Goal: Task Accomplishment & Management: Manage account settings

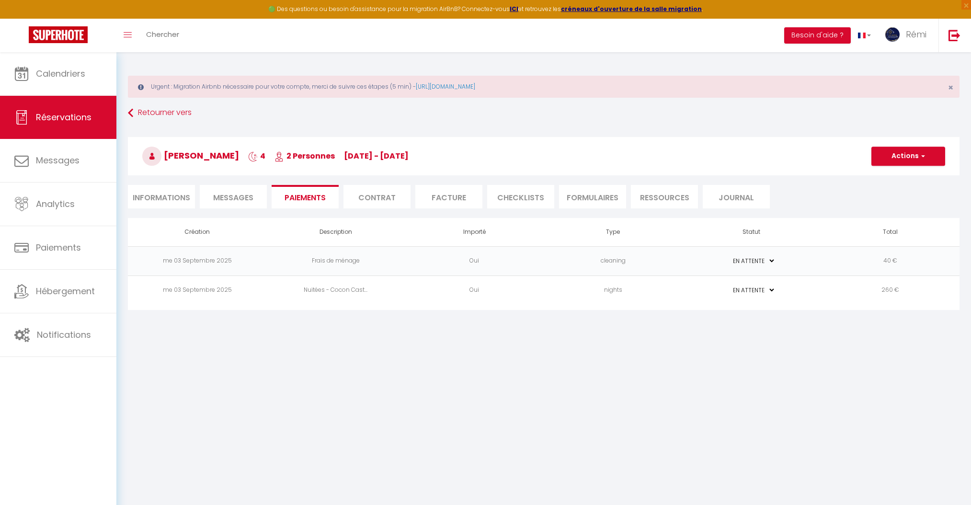
select select "0"
click at [101, 82] on link "Calendriers" at bounding box center [58, 73] width 116 height 43
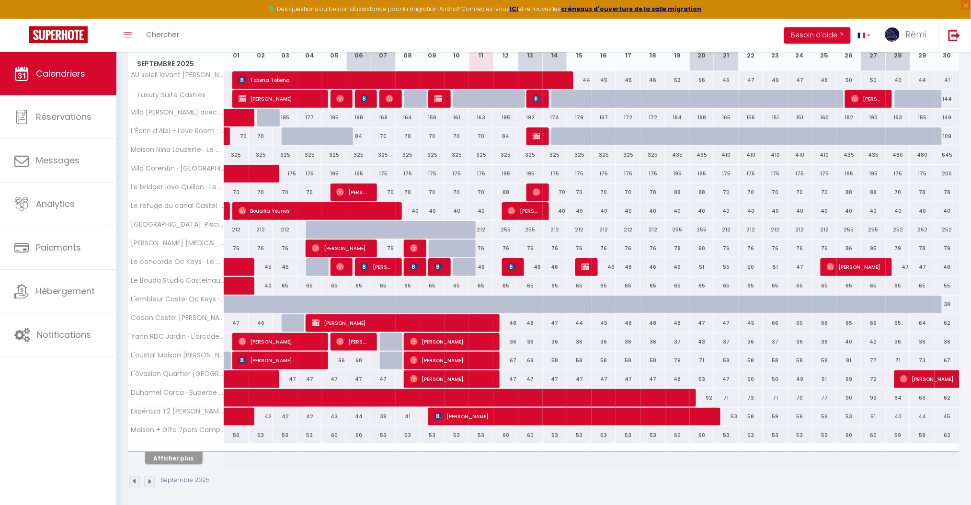
scroll to position [191, 0]
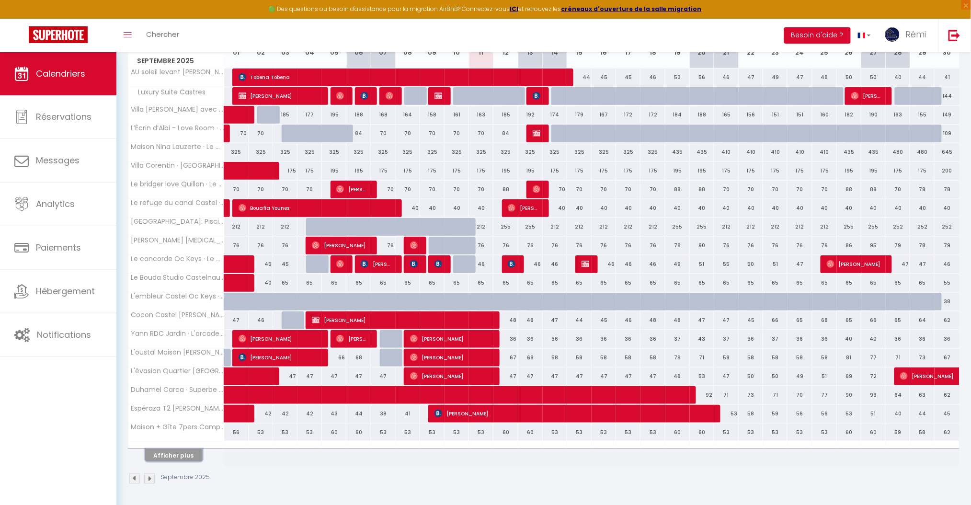
click at [189, 461] on button "Afficher plus" at bounding box center [173, 455] width 57 height 13
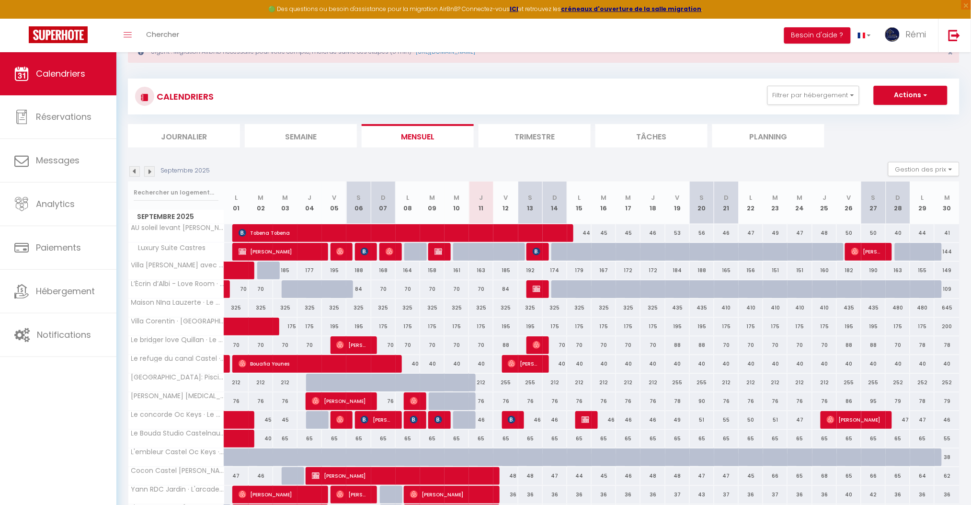
scroll to position [0, 0]
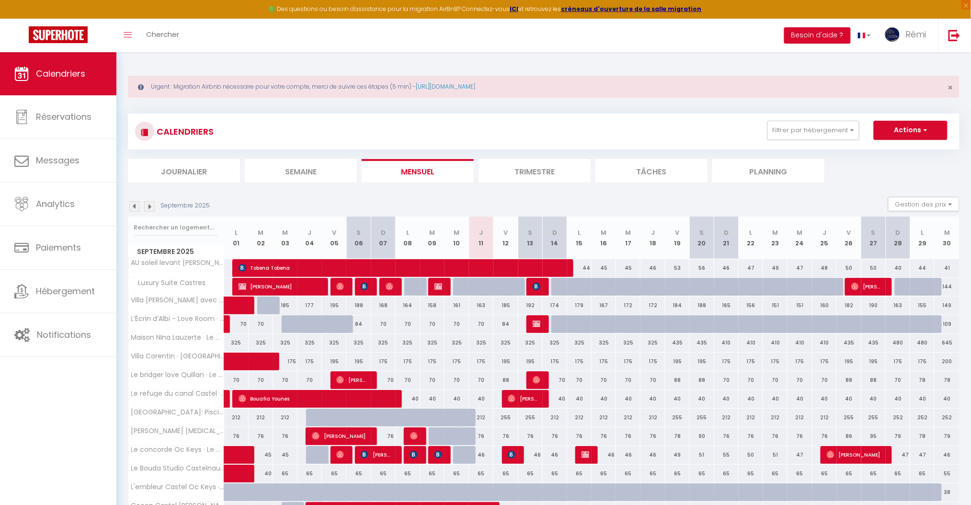
click at [954, 85] on div "Urgent : Migration Airbnb nécessaire pour votre compte, merci de suivre ces éta…" at bounding box center [543, 87] width 831 height 22
click at [951, 89] on span "×" at bounding box center [950, 87] width 5 height 12
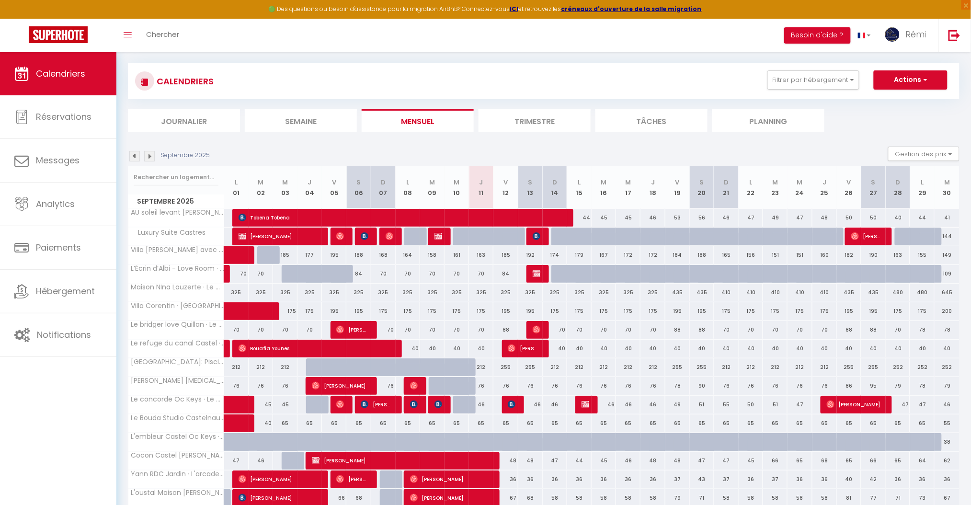
scroll to position [313, 0]
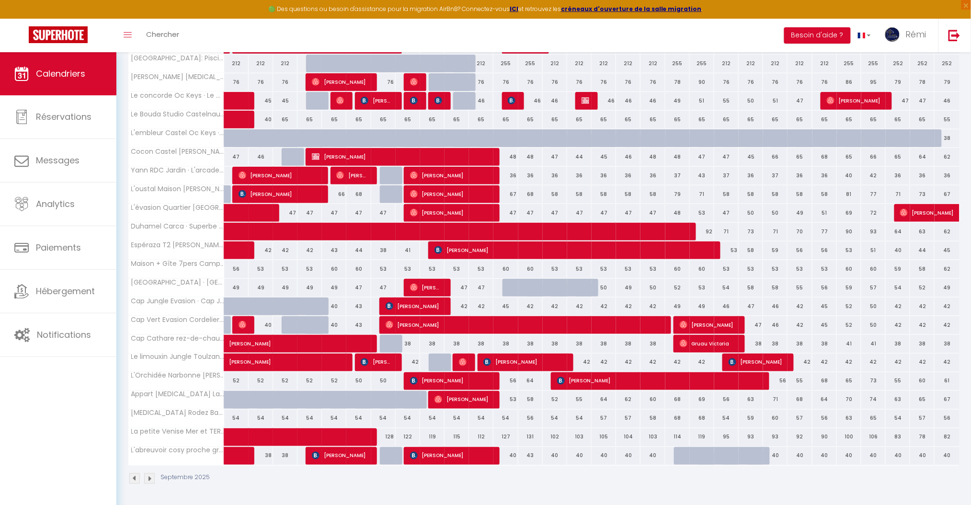
click at [149, 478] on img at bounding box center [149, 478] width 11 height 11
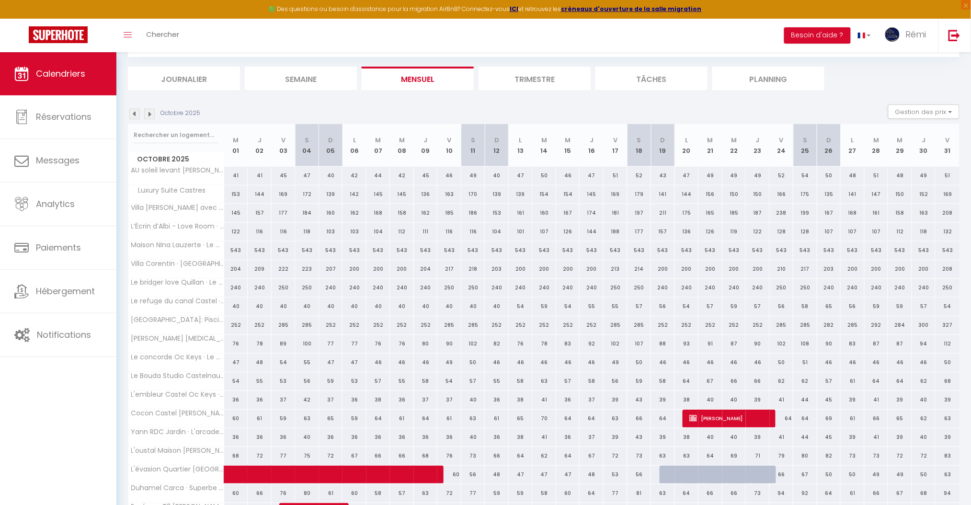
scroll to position [150, 0]
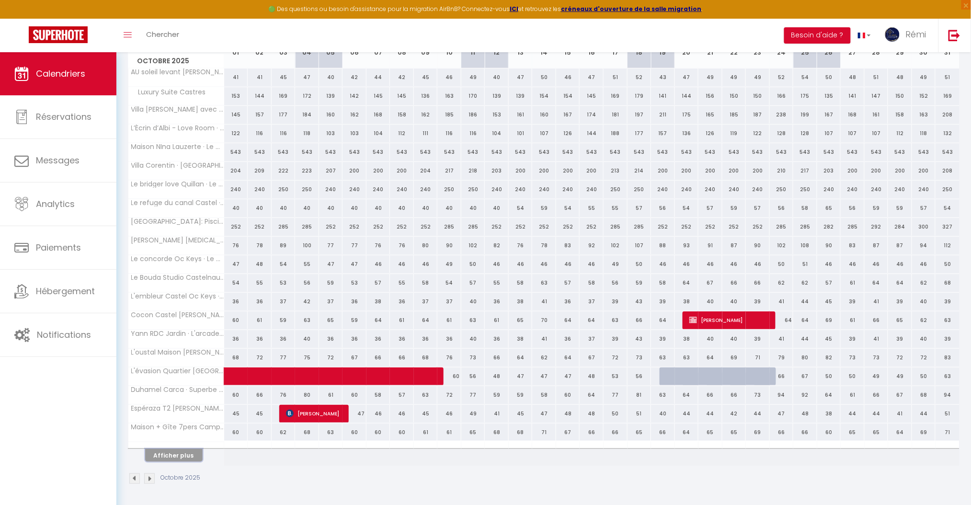
click at [167, 454] on button "Afficher plus" at bounding box center [173, 455] width 57 height 13
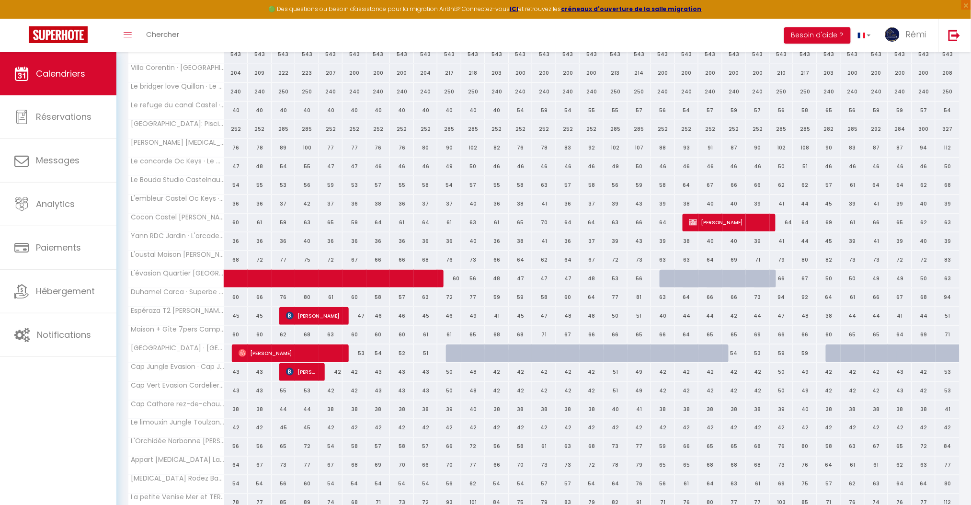
scroll to position [313, 0]
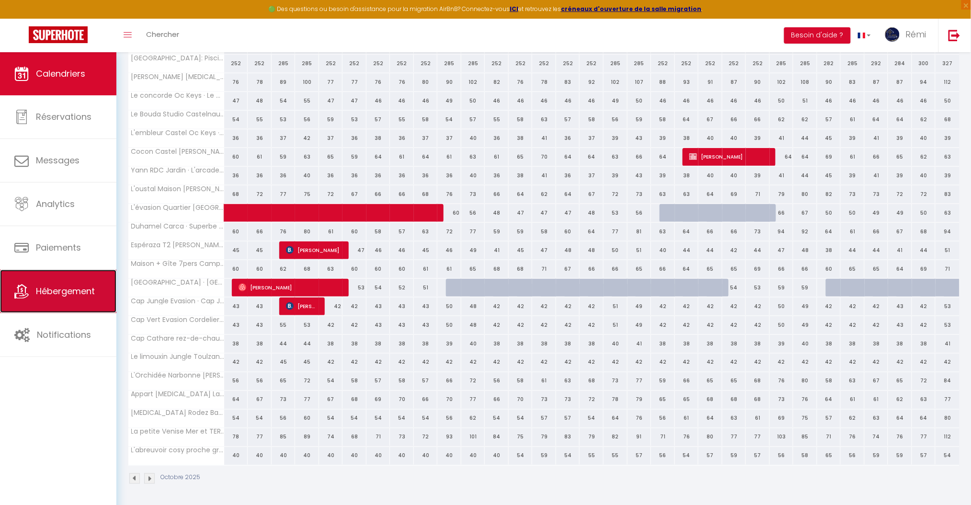
click at [93, 296] on span "Hébergement" at bounding box center [65, 291] width 59 height 12
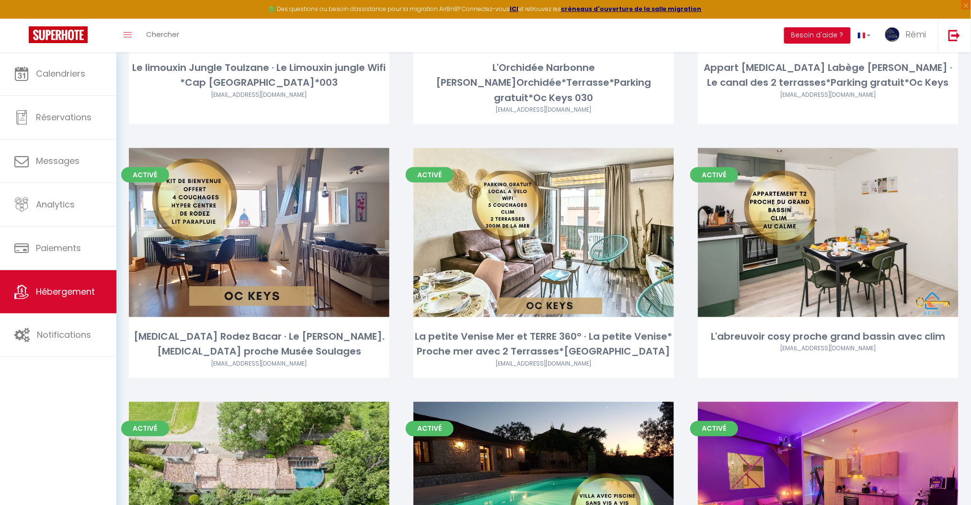
scroll to position [1504, 0]
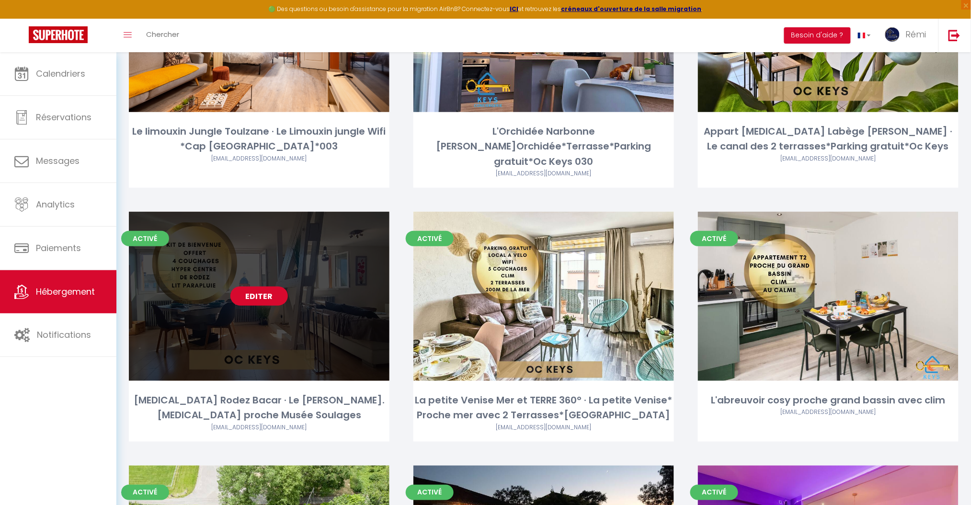
click at [258, 286] on link "Editer" at bounding box center [258, 295] width 57 height 19
click at [263, 286] on link "Editer" at bounding box center [258, 295] width 57 height 19
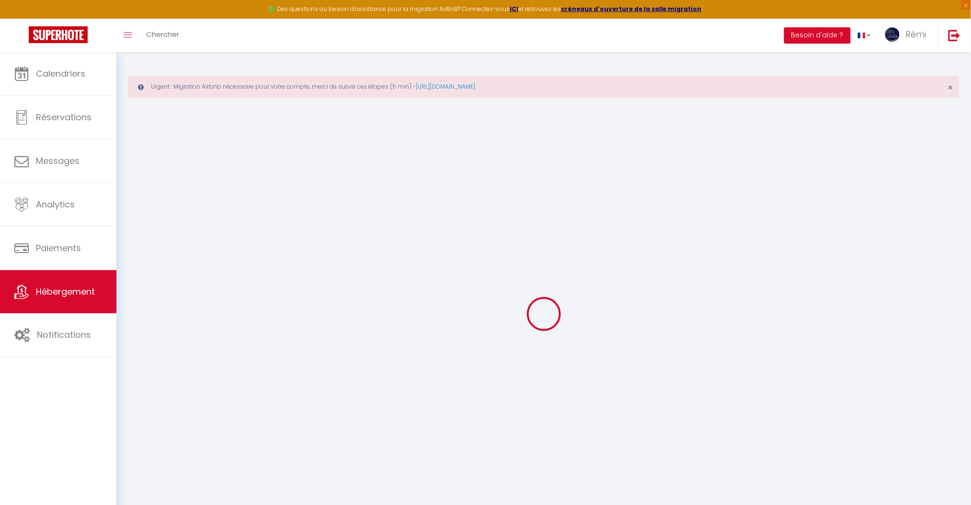
type input "[MEDICAL_DATA] Rodez Bacar · Le [PERSON_NAME]. [MEDICAL_DATA] proche Musée Soul…"
type input "Flore"
type input "Bacar"
type input "[STREET_ADDRESS][PERSON_NAME]"
type input "12000"
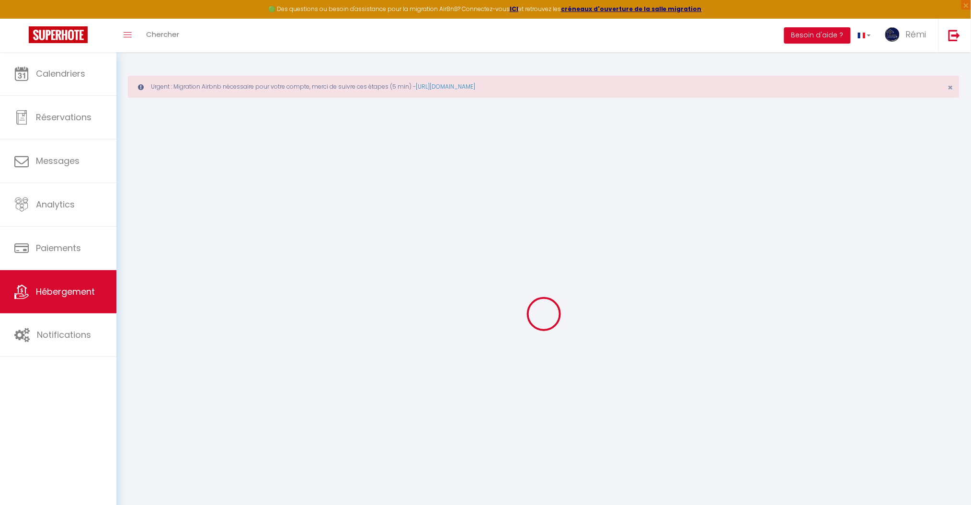
type input "Rodez"
select select "2"
type input "85"
type input "10"
type input "75"
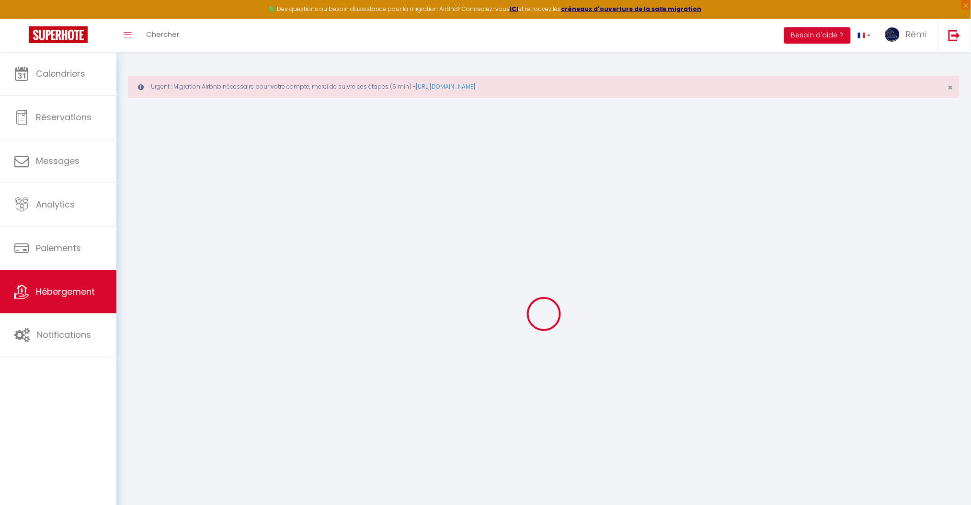
type input "4"
type input "1.71"
select select
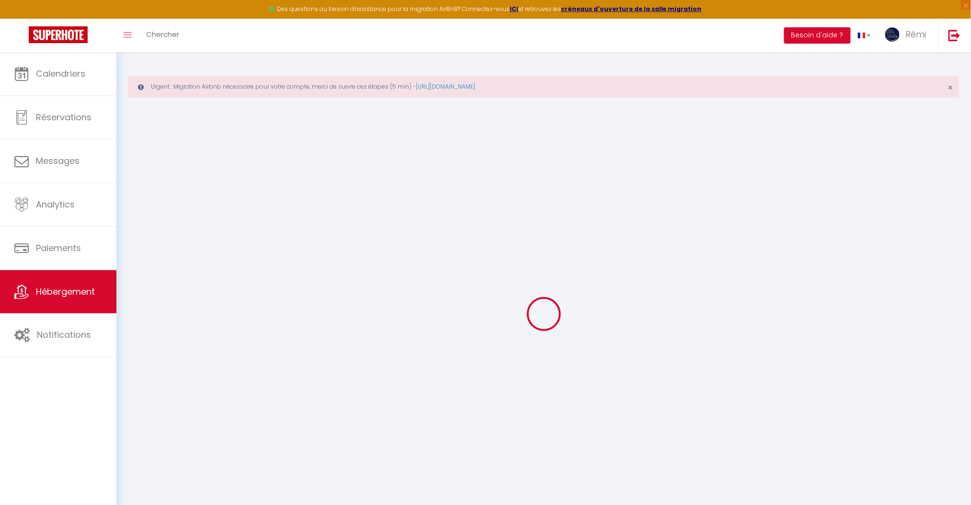
select select
type input "[STREET_ADDRESS][PERSON_NAME]"
type input "12000"
type input "Rodez"
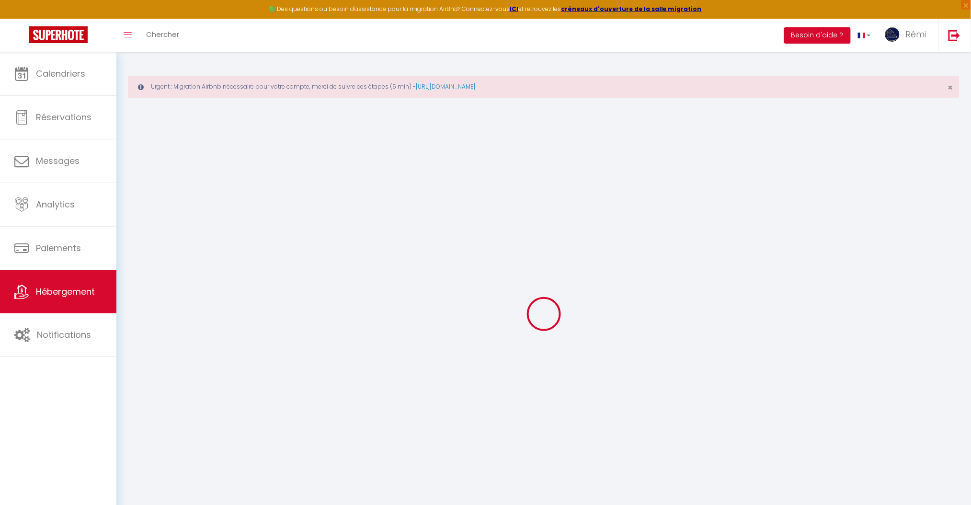
type input "[EMAIL_ADDRESS][DOMAIN_NAME]"
select select "9097"
checkbox input "false"
checkbox input "true"
checkbox input "false"
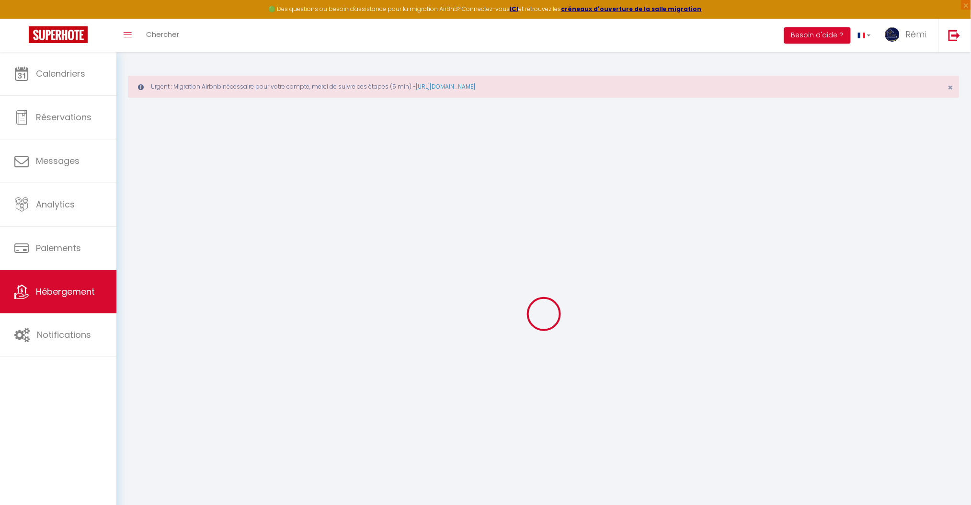
checkbox input "false"
radio input "true"
type input "23"
type input "75"
type input "0"
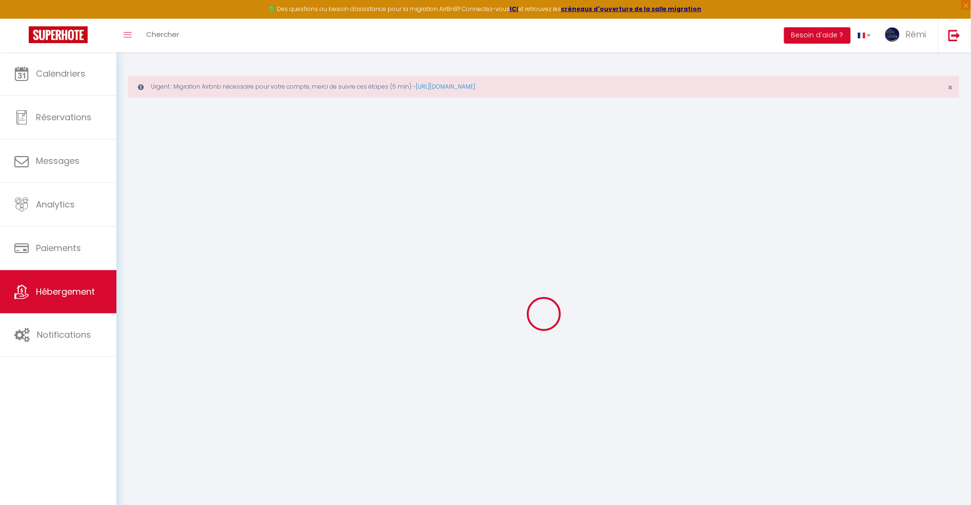
type input "0"
select select
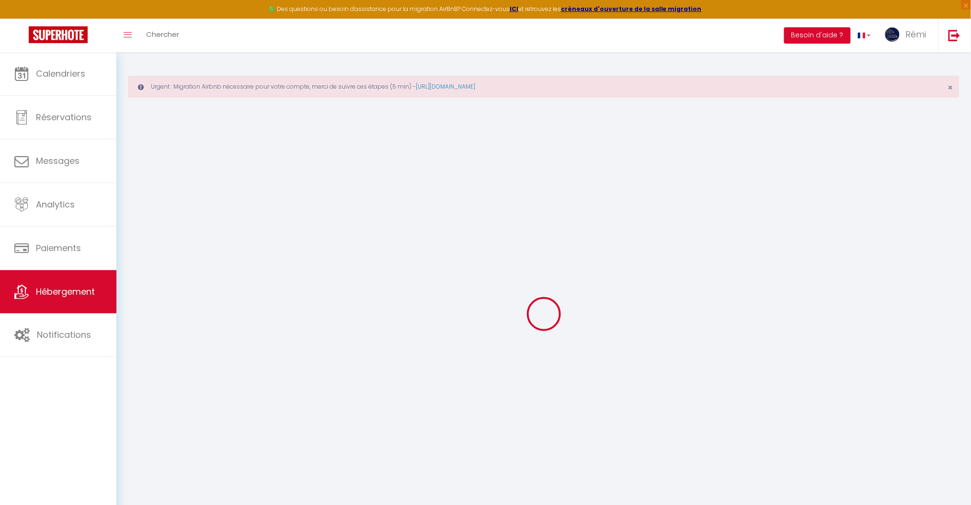
select select
checkbox input "false"
checkbox input "true"
checkbox input "false"
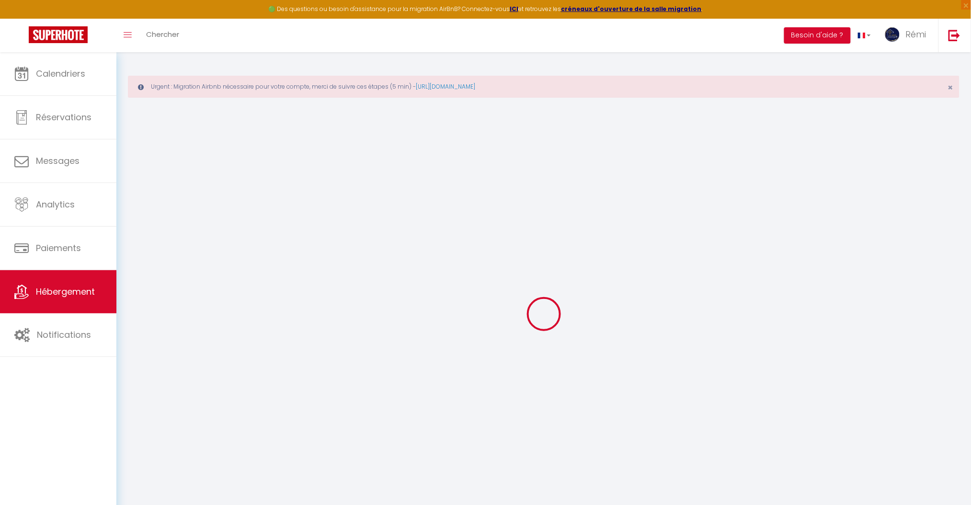
checkbox input "false"
select select "+ 8 %"
select select "+ 30 %"
select select "+ 3 %"
checkbox input "false"
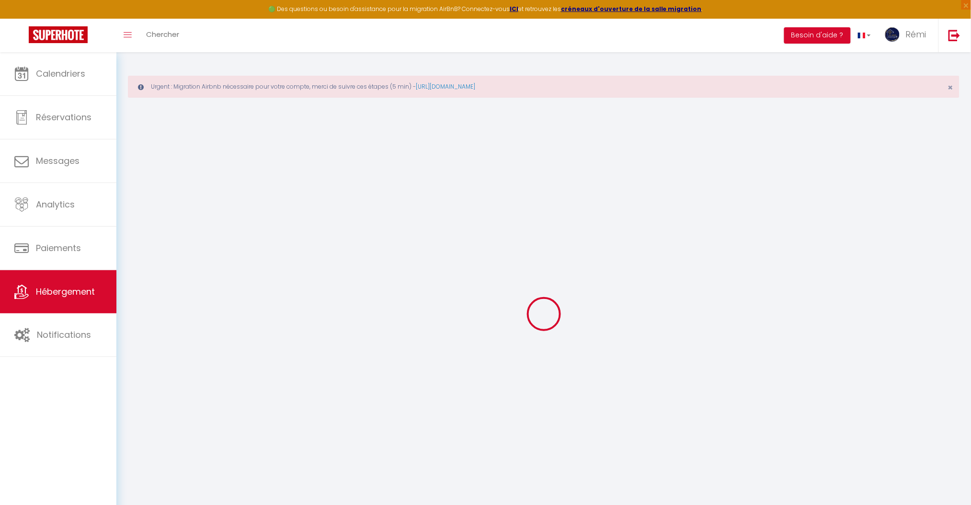
checkbox input "true"
checkbox input "false"
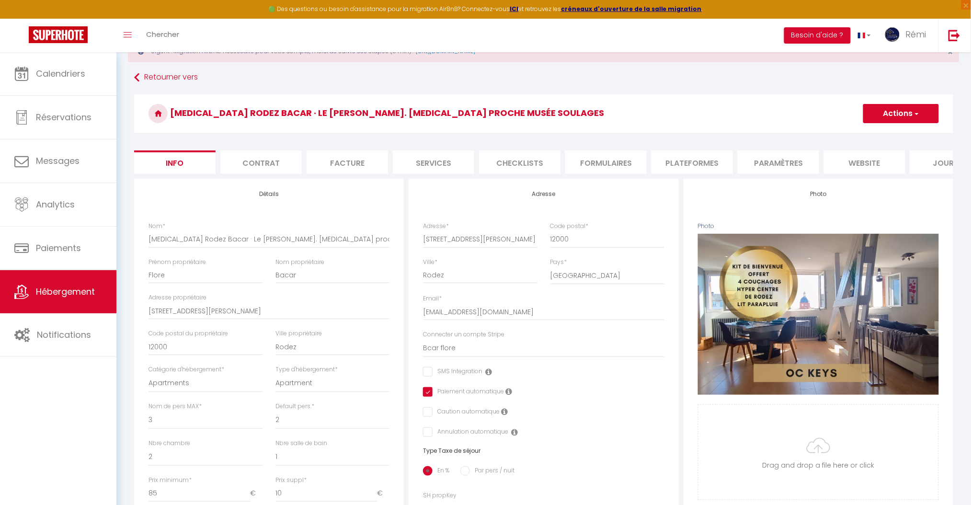
scroll to position [64, 0]
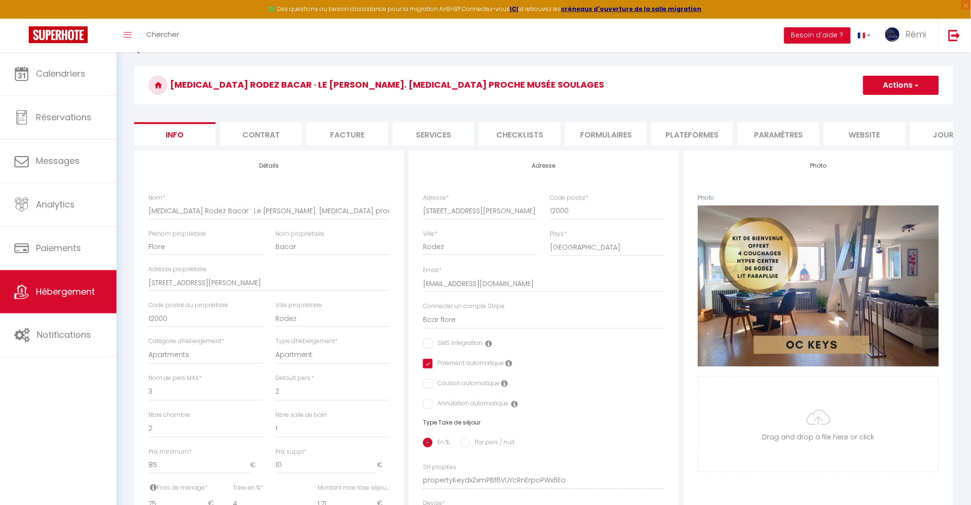
click at [677, 132] on li "Plateformes" at bounding box center [691, 133] width 81 height 23
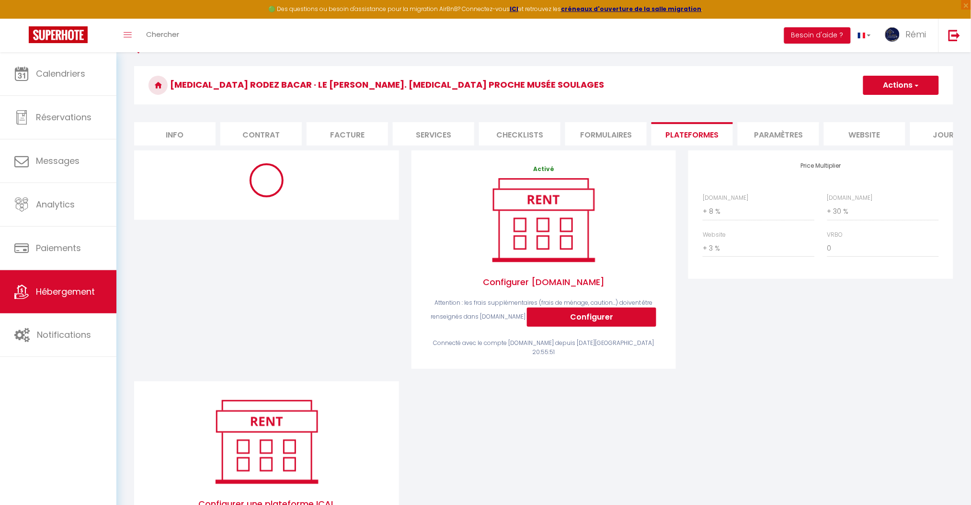
select select "365"
select select "EUR"
select select "12929-569560888181687213"
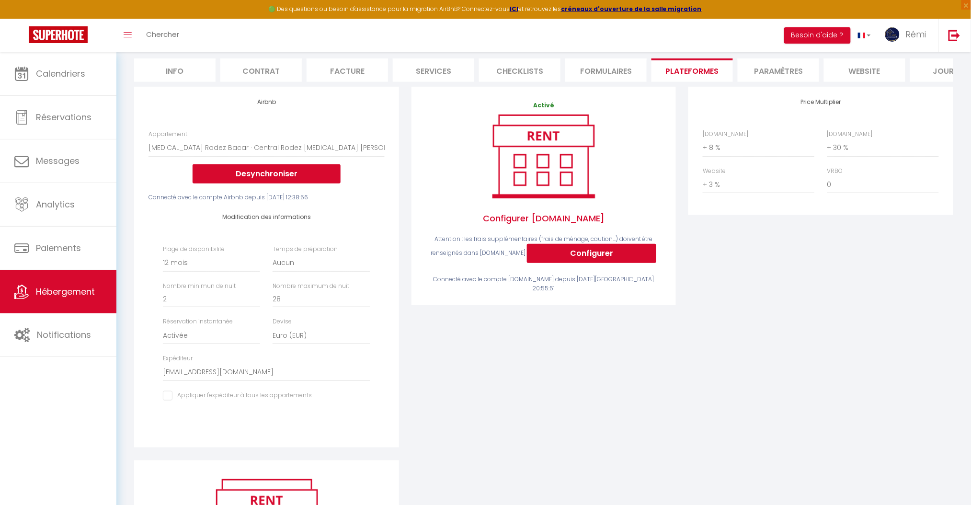
scroll to position [192, 0]
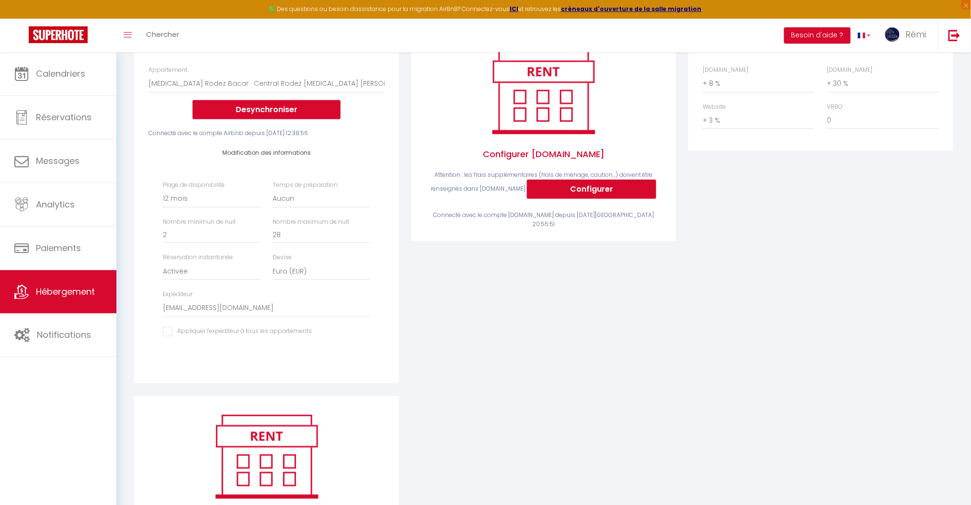
click at [277, 336] on input "checkbox" at bounding box center [237, 332] width 149 height 10
checkbox input "true"
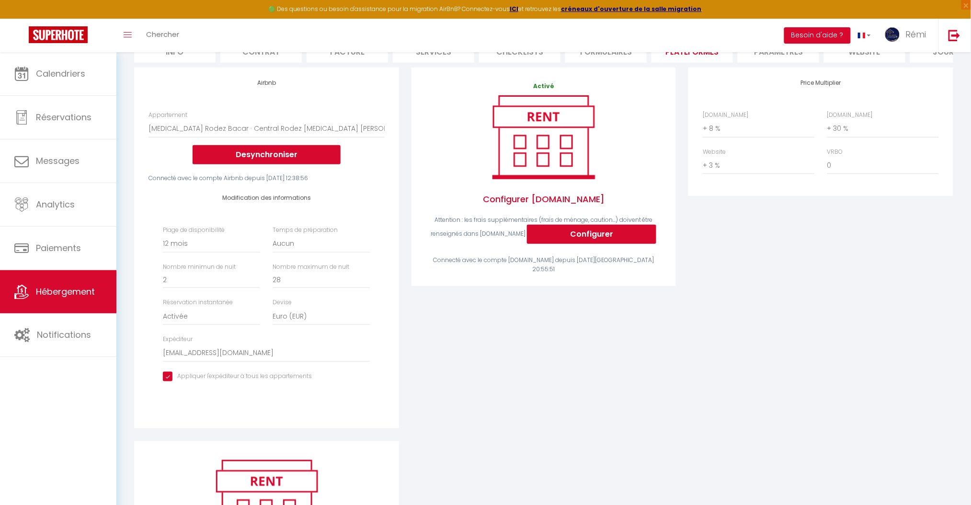
scroll to position [127, 0]
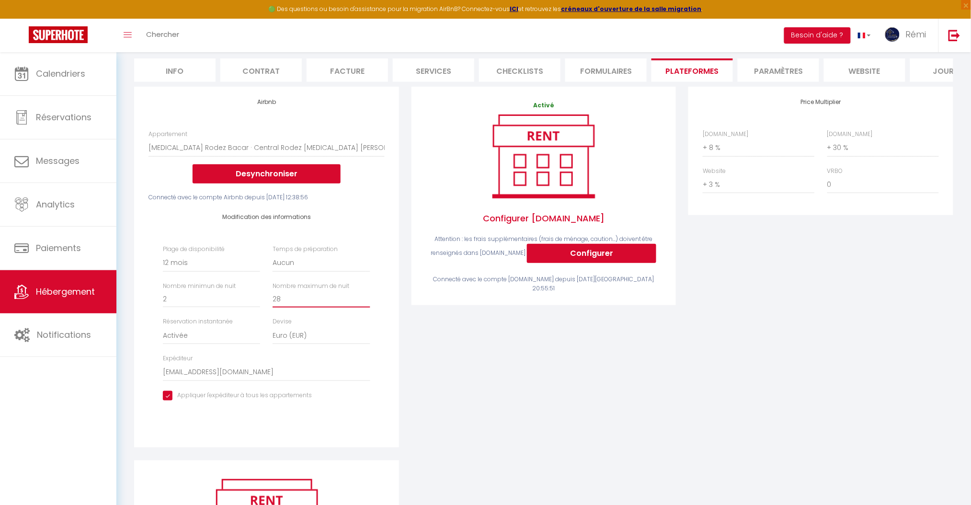
click at [295, 307] on input "28" at bounding box center [320, 298] width 97 height 17
type input "2"
type input "30"
click at [731, 390] on div "Price Multiplier Airbnb.com 0 + 1 % + 2 % + 3 % + 4 % + 5 % + 6 % + 7 %" at bounding box center [820, 273] width 277 height 373
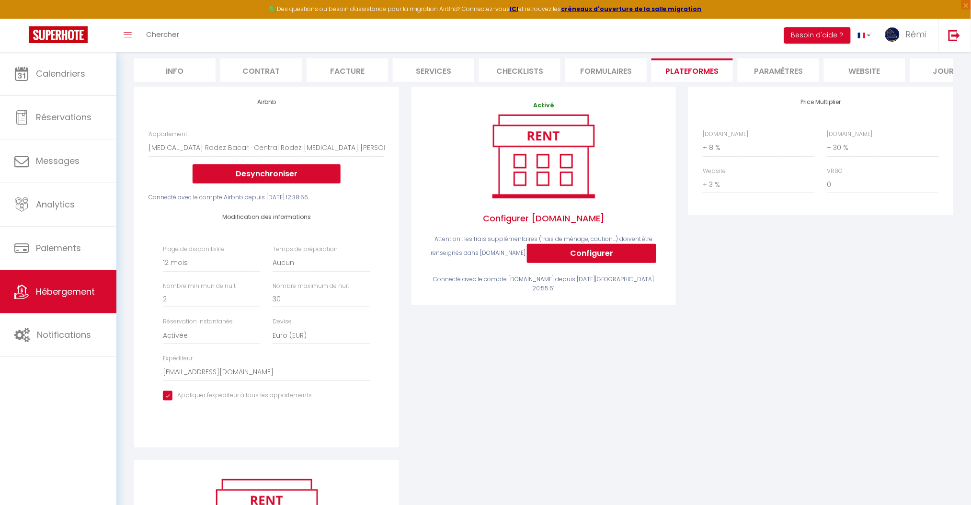
scroll to position [0, 0]
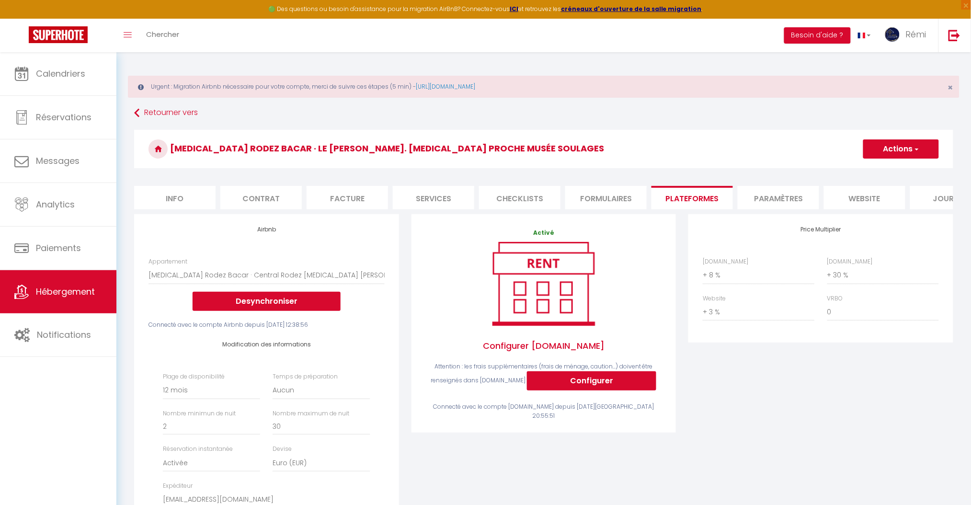
click at [916, 144] on span "button" at bounding box center [916, 149] width 6 height 10
click at [882, 170] on link "Enregistrer" at bounding box center [900, 170] width 76 height 12
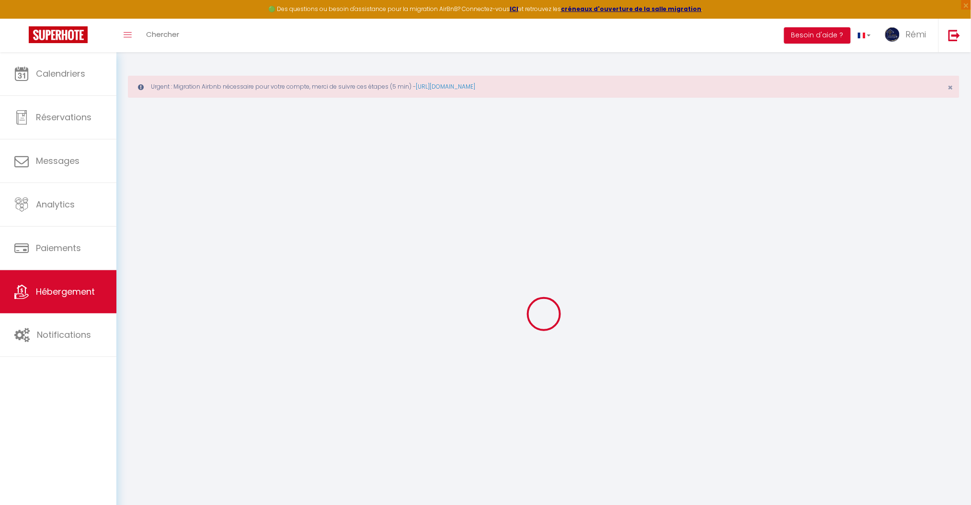
select select "365"
select select "EUR"
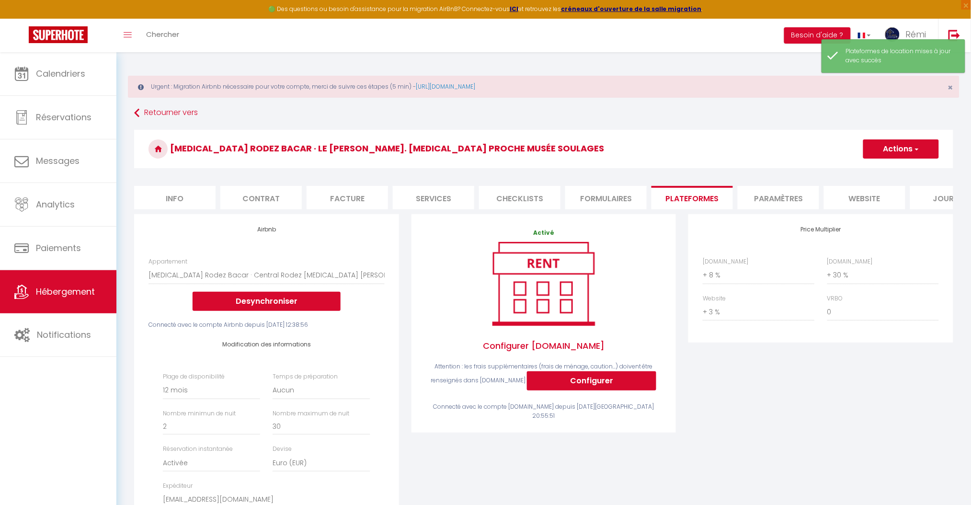
click at [801, 396] on div "Price Multiplier Airbnb.com 0 + 1 % + 2 % + 3 % + 4 % + 5 % + 6 % + 7 %" at bounding box center [820, 400] width 277 height 373
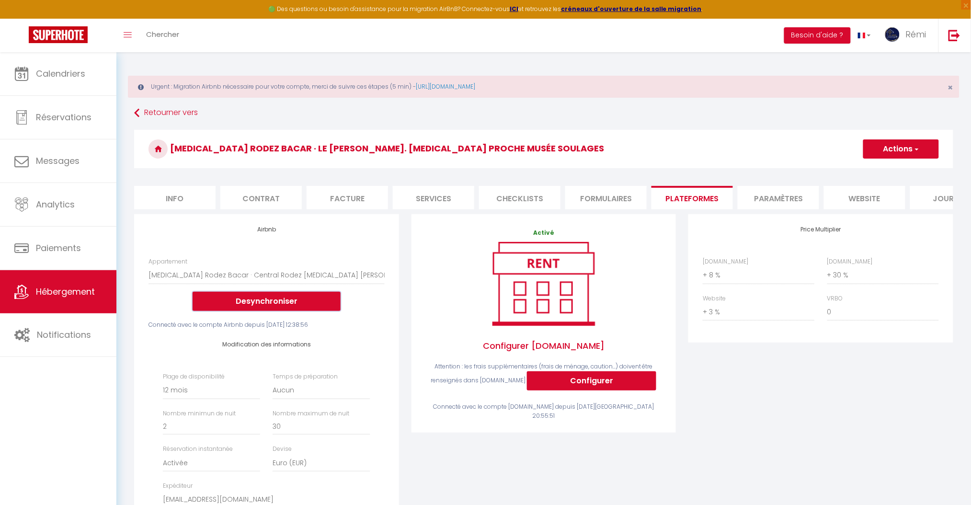
click at [203, 306] on button "Desynchroniser" at bounding box center [266, 301] width 148 height 19
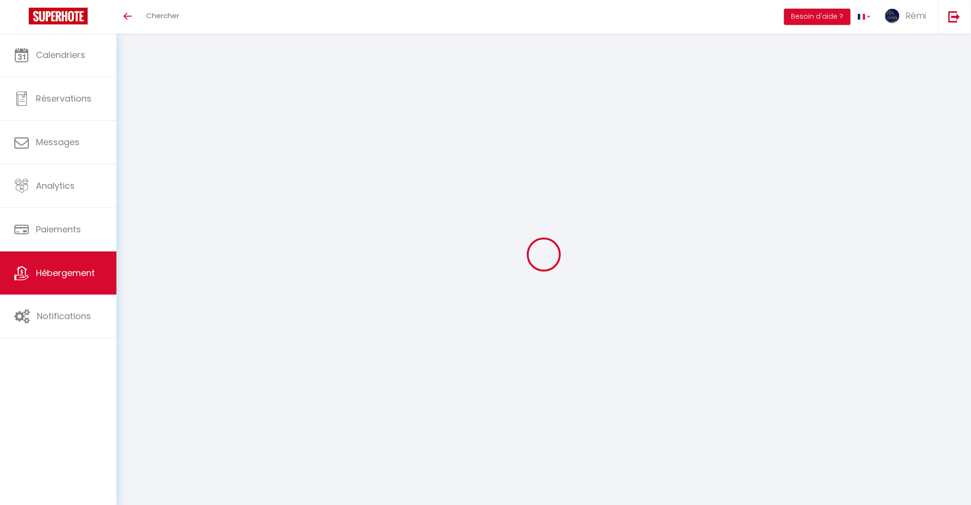
select select "+ 8 %"
select select "+ 30 %"
select select "+ 3 %"
